Goal: Find specific page/section: Find specific page/section

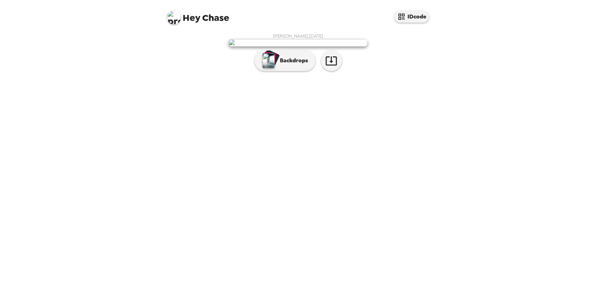
click at [175, 16] on img at bounding box center [174, 17] width 14 height 14
click at [190, 111] on div at bounding box center [298, 145] width 596 height 291
click at [424, 75] on div "Chase Adair , 10-03-2024 Backdrops" at bounding box center [297, 53] width 265 height 41
click at [407, 15] on button "IDcode" at bounding box center [411, 16] width 35 height 12
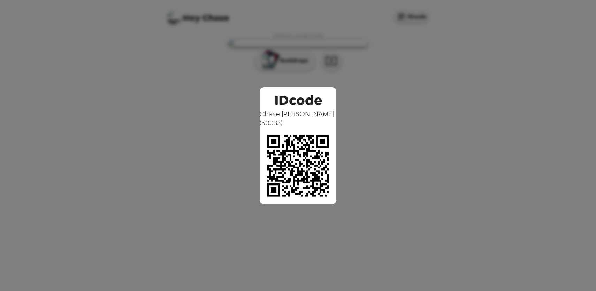
click at [408, 49] on div "IDcode Chase Adair ( 50033 )" at bounding box center [298, 145] width 596 height 291
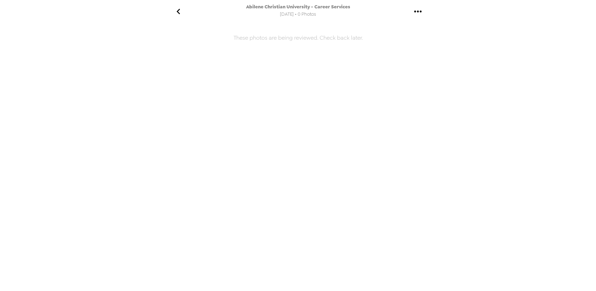
click at [178, 10] on icon "go back" at bounding box center [177, 12] width 3 height 6
click at [295, 10] on span "7/10/2025 • 0 Photos" at bounding box center [298, 14] width 36 height 9
click at [294, 8] on span "Abilene Christian University - Career Services" at bounding box center [298, 7] width 104 height 6
click at [415, 9] on icon "gallery menu" at bounding box center [417, 11] width 11 height 11
click at [416, 50] on div at bounding box center [298, 145] width 596 height 291
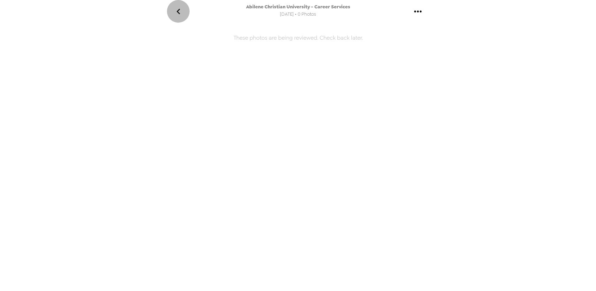
click at [176, 13] on icon "go back" at bounding box center [178, 11] width 11 height 11
click at [181, 13] on icon "go back" at bounding box center [178, 11] width 11 height 11
click at [421, 12] on icon "gallery menu" at bounding box center [417, 11] width 11 height 11
click at [422, 90] on div at bounding box center [298, 145] width 596 height 291
click at [179, 10] on icon "go back" at bounding box center [178, 11] width 11 height 11
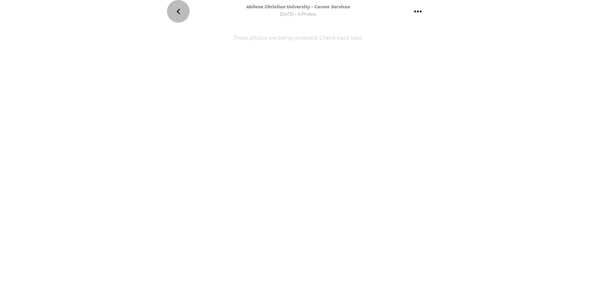
click at [180, 19] on button "go back" at bounding box center [178, 11] width 23 height 23
click at [178, 11] on icon "go back" at bounding box center [178, 11] width 11 height 11
